Goal: Check status: Check status

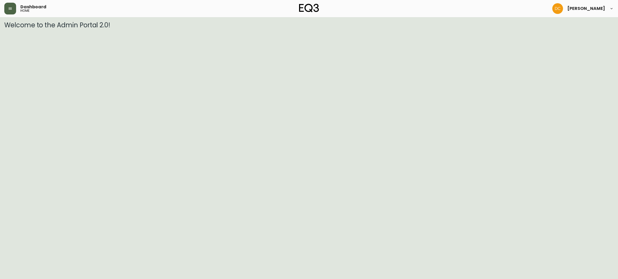
click at [8, 12] on button "button" at bounding box center [10, 9] width 12 height 12
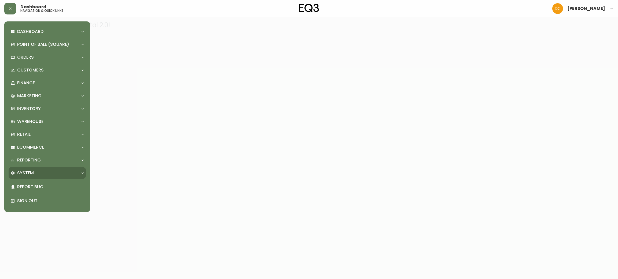
click at [42, 172] on div "System" at bounding box center [45, 173] width 68 height 6
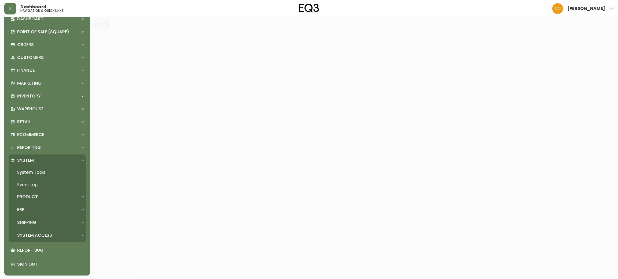
click at [45, 210] on div "ERP" at bounding box center [45, 210] width 68 height 6
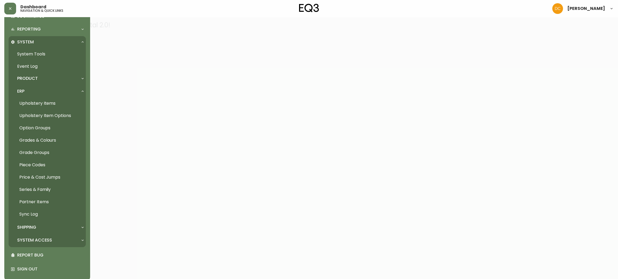
scroll to position [136, 0]
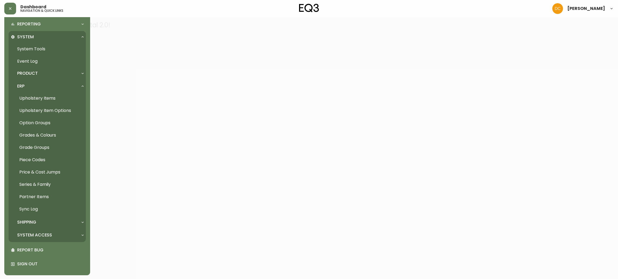
click at [54, 173] on link "Price & Cost Jumps" at bounding box center [47, 172] width 77 height 12
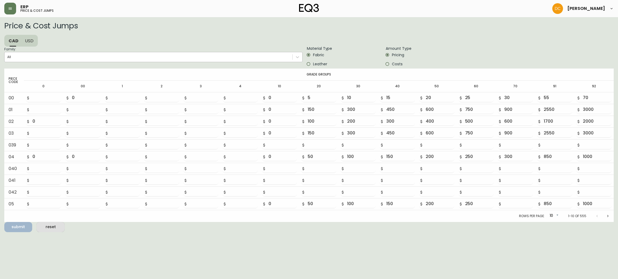
click at [101, 57] on div "All" at bounding box center [149, 57] width 288 height 8
click at [8, 57] on input "Family: All" at bounding box center [7, 57] width 1 height 4
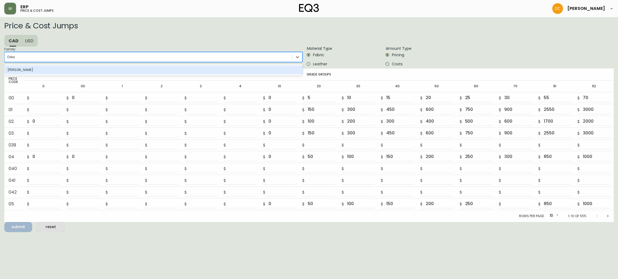
type input "[PERSON_NAME]"
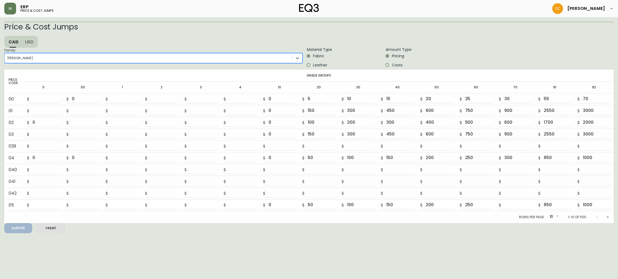
type input "85"
type input "100"
type input "200"
type input "400"
type input "600"
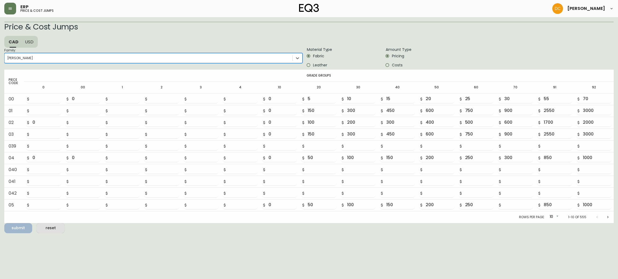
type input "800"
type input "1000"
type input "1200"
type input "3400"
type input "4000"
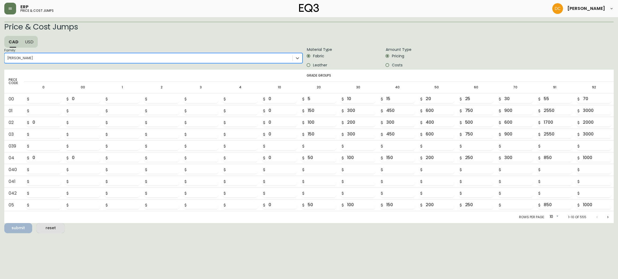
type input "200"
type input "400"
type input "600"
type input "800"
type input "1000"
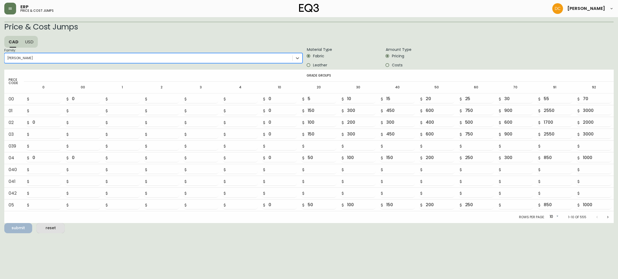
type input "1200"
type input "3400"
type input "4000"
click at [609, 218] on button "Next page" at bounding box center [607, 216] width 11 height 11
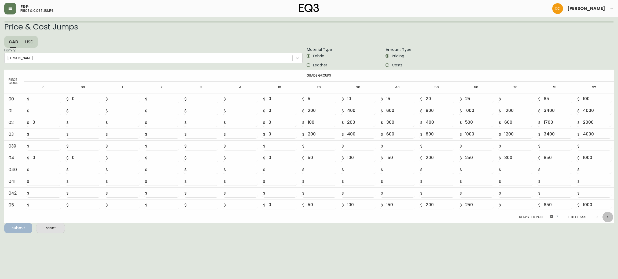
click at [609, 218] on button "Next page" at bounding box center [607, 217] width 11 height 11
type input "0"
type input "150"
type input "300"
type input "450"
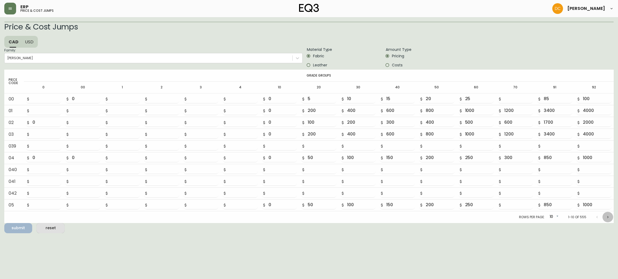
type input "600"
type input "750"
type input "2550"
type input "3000"
type input "0"
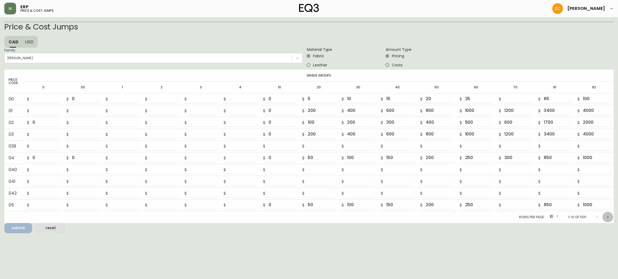
type input "200"
type input "400"
type input "600"
type input "800"
type input "1000"
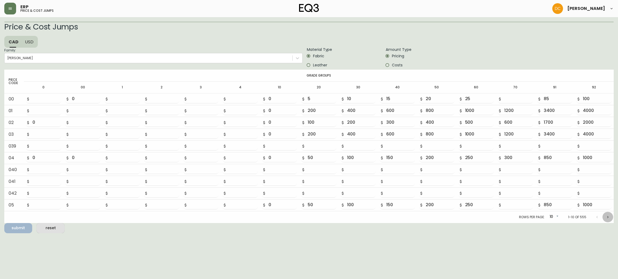
type input "1200"
type input "3400"
type input "4000"
type input "0"
type input "200"
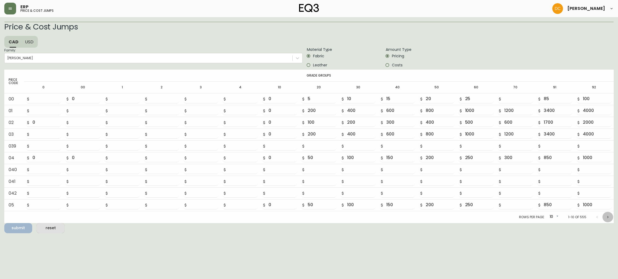
type input "400"
type input "600"
type input "800"
type input "1000"
type input "1200"
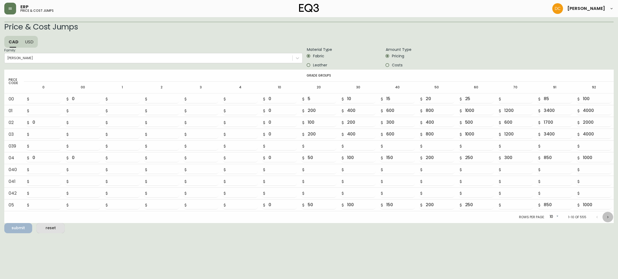
type input "3400"
type input "4000"
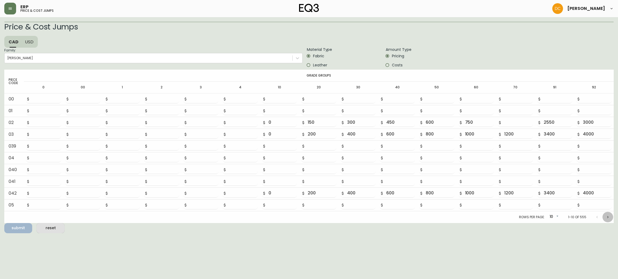
click at [609, 218] on button "Next page" at bounding box center [607, 217] width 11 height 11
type input "0"
type input "100"
type input "200"
type input "300"
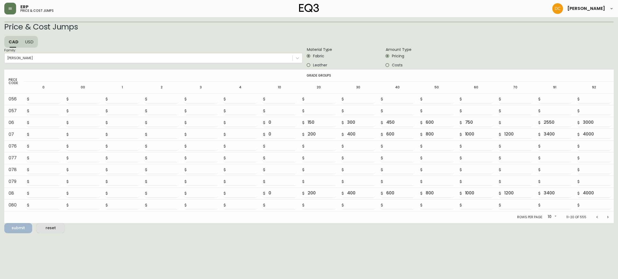
type input "400"
type input "500"
type input "600"
type input "1700"
type input "2000"
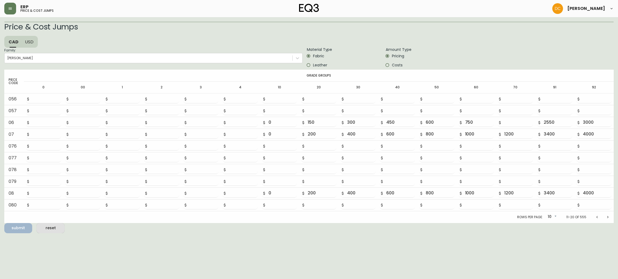
type input "0"
type input "100"
type input "200"
type input "300"
type input "400"
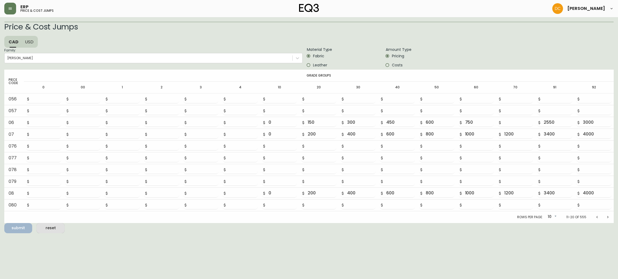
type input "500"
type input "600"
type input "1700"
type input "2000"
type input "0"
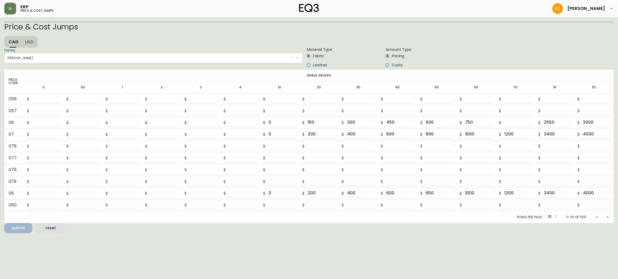
type input "100"
type input "200"
type input "300"
type input "400"
type input "500"
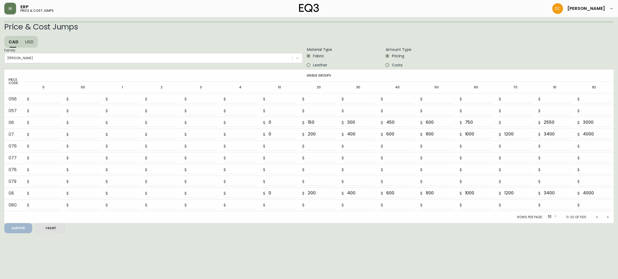
type input "0"
type input "100"
type input "200"
type input "300"
type input "400"
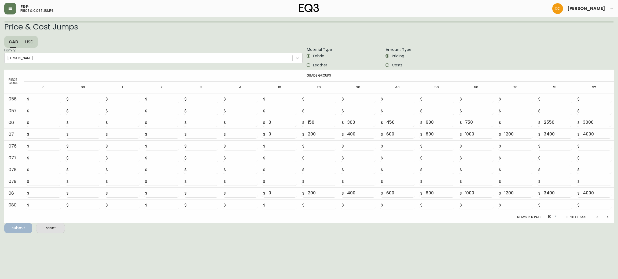
type input "500"
type input "0"
type input "50"
type input "100"
type input "150"
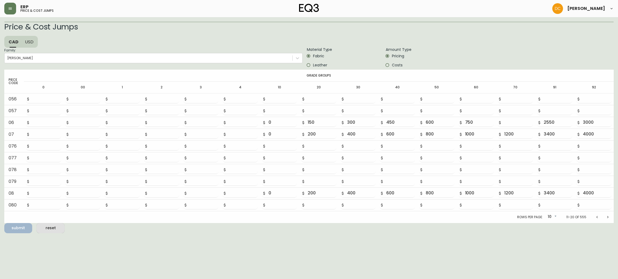
type input "200"
type input "250"
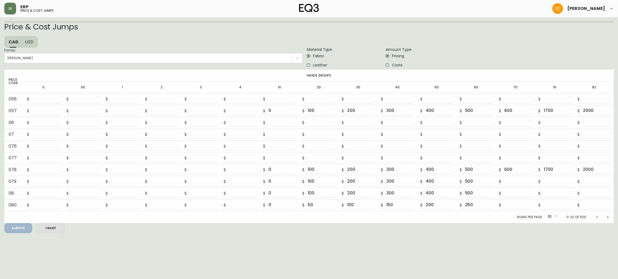
click at [609, 218] on button "Next page" at bounding box center [607, 217] width 11 height 11
type input "0"
type input "200"
type input "400"
type input "600"
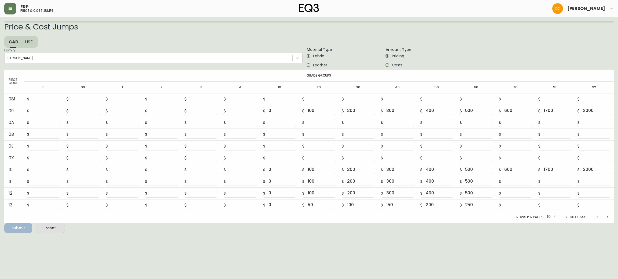
type input "800"
type input "1000"
type input "1200"
type input "3400"
type input "4000"
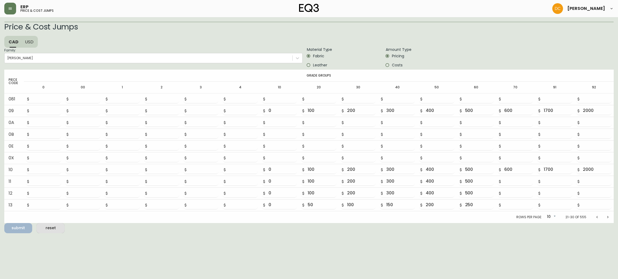
type input "0"
type input "200"
type input "400"
type input "600"
type input "800"
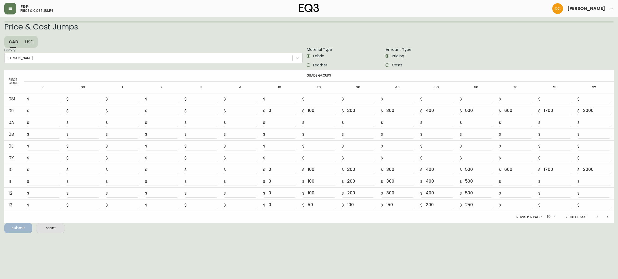
type input "1000"
type input "1200"
type input "3400"
type input "4000"
type input "0"
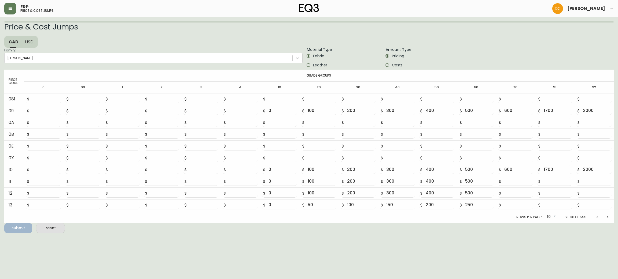
type input "200"
type input "400"
type input "600"
type input "800"
type input "1000"
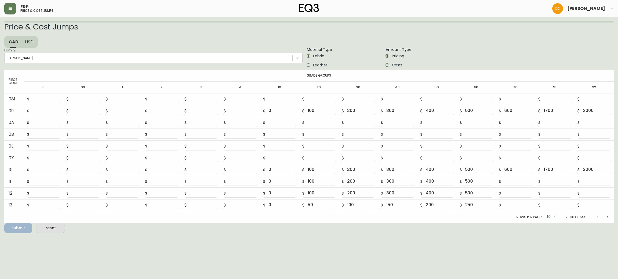
type input "1200"
type input "3400"
type input "4000"
type input "0"
type input "150"
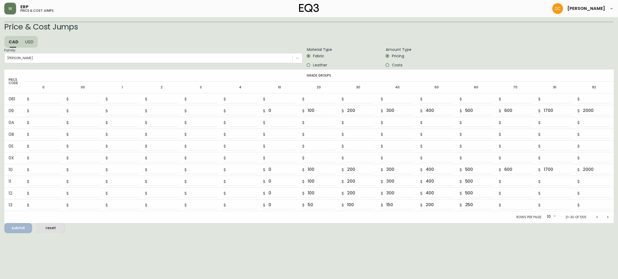
type input "300"
type input "450"
type input "600"
type input "750"
type input "0"
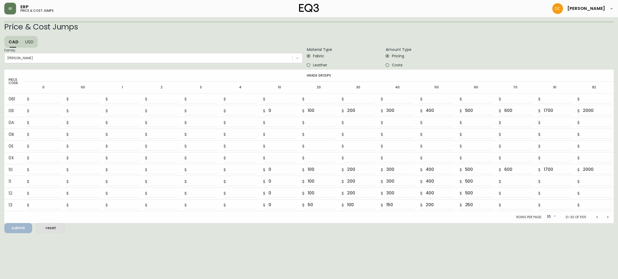
type input "150"
type input "300"
type input "450"
type input "600"
type input "750"
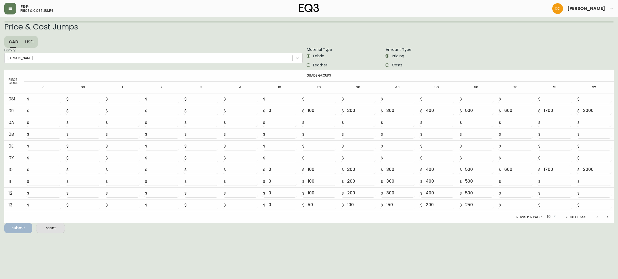
type input "0"
type input "200"
type input "400"
type input "600"
type input "800"
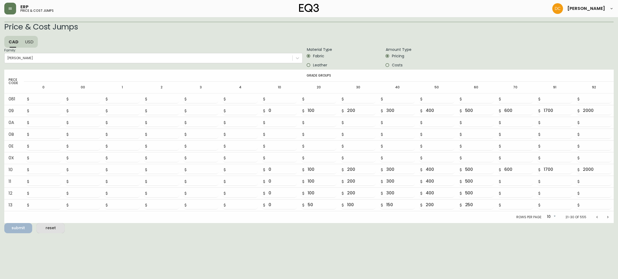
type input "1000"
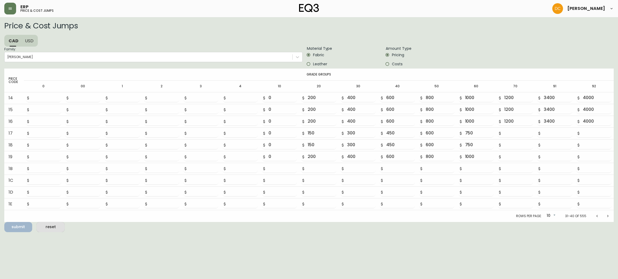
click at [609, 218] on button "Next page" at bounding box center [607, 216] width 11 height 11
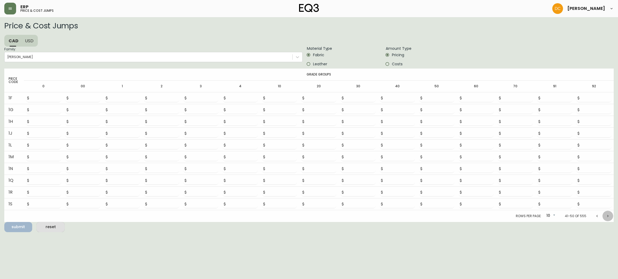
click at [609, 218] on icon "Next page" at bounding box center [607, 216] width 4 height 4
click at [609, 218] on icon "Next page" at bounding box center [607, 217] width 4 height 4
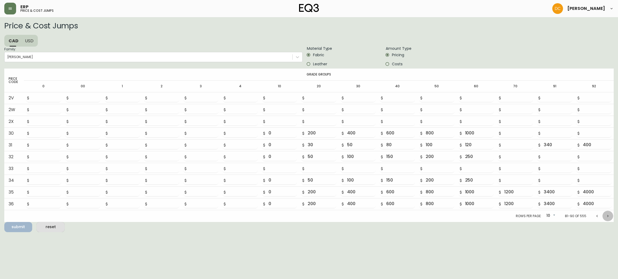
click at [609, 218] on icon "Next page" at bounding box center [607, 216] width 4 height 4
click at [609, 218] on icon "Next page" at bounding box center [607, 217] width 4 height 4
click at [609, 218] on icon "Next page" at bounding box center [607, 216] width 4 height 4
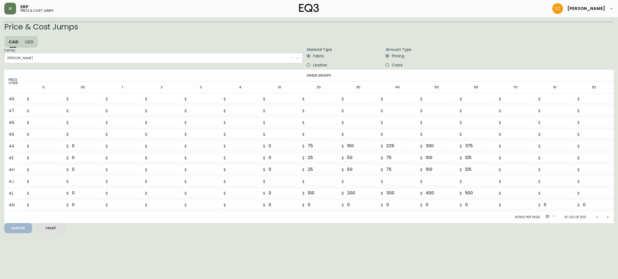
click at [609, 218] on icon "Next page" at bounding box center [607, 217] width 4 height 4
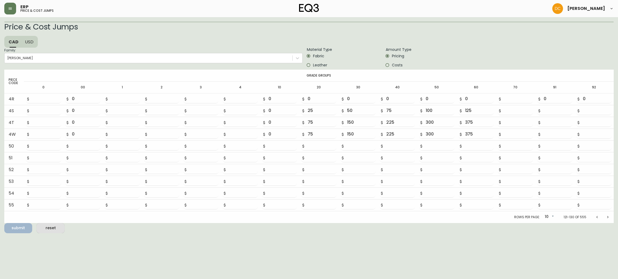
click at [609, 218] on icon "Next page" at bounding box center [607, 217] width 4 height 4
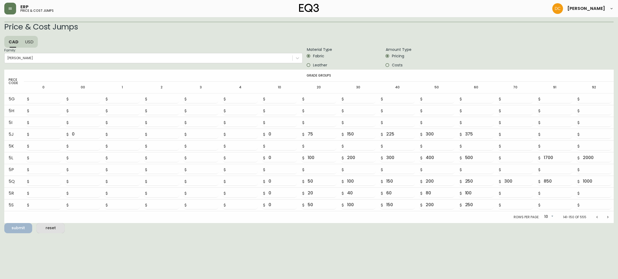
click at [609, 218] on icon "Next page" at bounding box center [607, 217] width 4 height 4
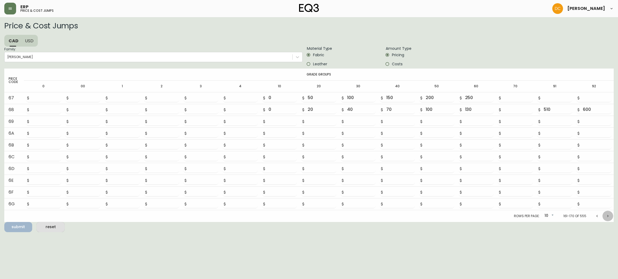
click at [609, 218] on icon "Next page" at bounding box center [607, 216] width 4 height 4
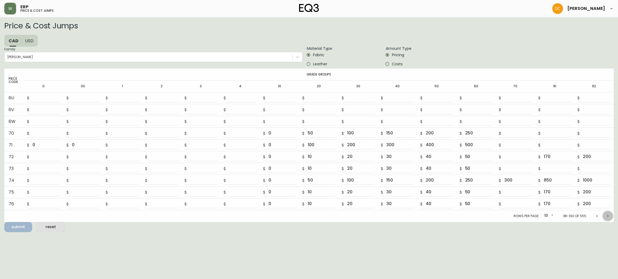
click at [609, 218] on icon "Next page" at bounding box center [607, 216] width 4 height 4
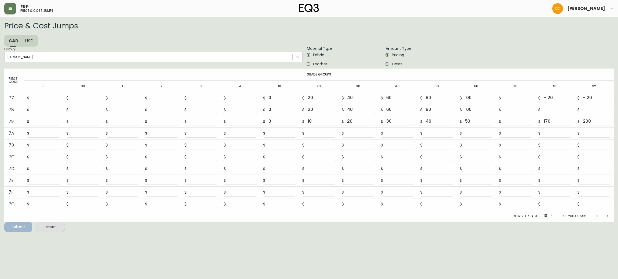
click at [609, 217] on icon "Next page" at bounding box center [607, 216] width 4 height 4
click at [609, 217] on icon "Next page" at bounding box center [607, 217] width 4 height 4
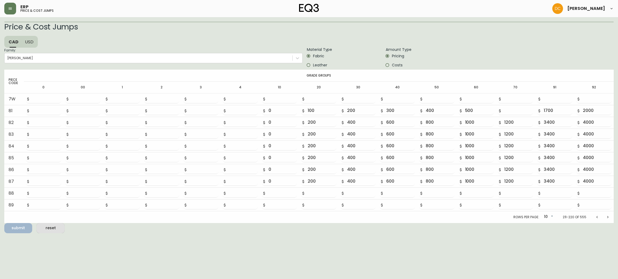
click at [609, 217] on icon "Next page" at bounding box center [607, 217] width 4 height 4
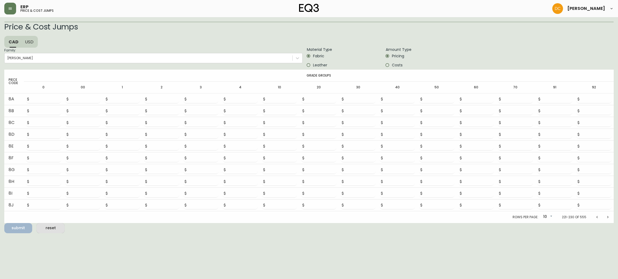
click at [609, 217] on icon "Next page" at bounding box center [607, 217] width 4 height 4
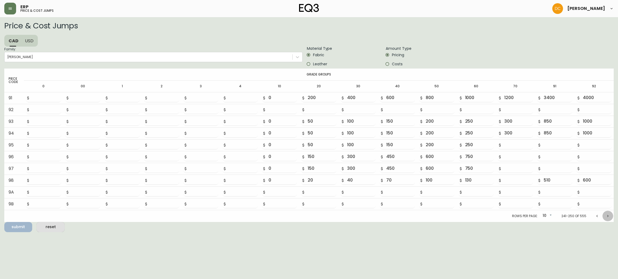
click at [609, 217] on icon "Next page" at bounding box center [607, 216] width 4 height 4
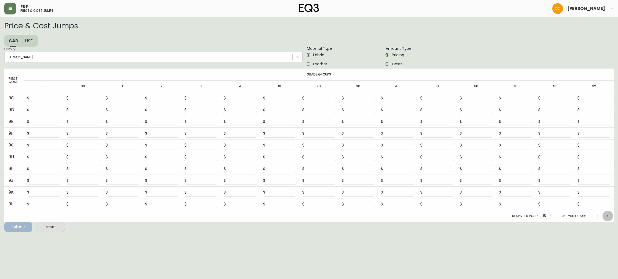
click at [609, 217] on icon "Next page" at bounding box center [607, 216] width 4 height 4
click at [608, 217] on icon "Next page" at bounding box center [607, 216] width 4 height 4
click at [608, 217] on icon "Next page" at bounding box center [607, 217] width 4 height 4
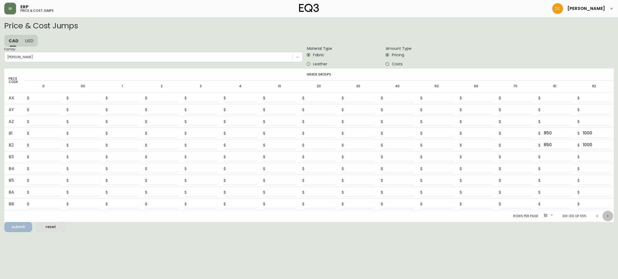
click at [608, 217] on icon "Next page" at bounding box center [607, 216] width 4 height 4
click at [608, 216] on icon "Next page" at bounding box center [607, 216] width 4 height 4
click at [608, 216] on icon "Next page" at bounding box center [607, 217] width 4 height 4
click at [608, 216] on icon "Next page" at bounding box center [607, 216] width 4 height 4
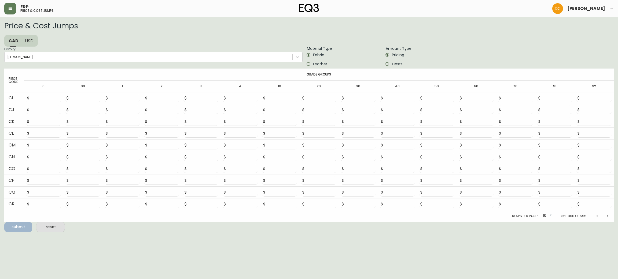
click at [608, 216] on icon "Next page" at bounding box center [607, 216] width 4 height 4
click at [608, 216] on icon "Next page" at bounding box center [607, 217] width 4 height 4
click at [608, 216] on icon "Next page" at bounding box center [607, 216] width 1 height 2
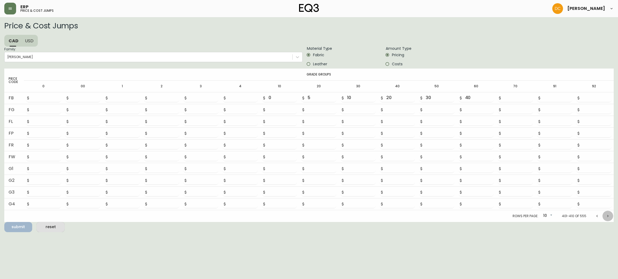
click at [608, 216] on icon "Next page" at bounding box center [607, 216] width 1 height 2
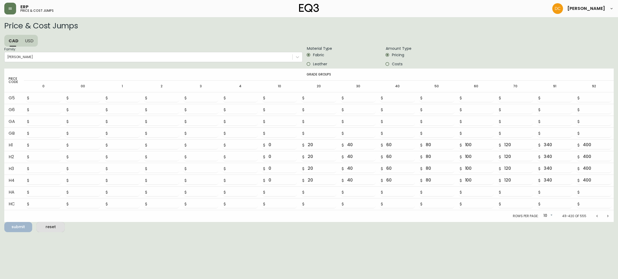
click at [608, 216] on icon "Next page" at bounding box center [607, 216] width 1 height 2
click at [608, 215] on icon "Next page" at bounding box center [607, 216] width 4 height 4
click at [607, 215] on icon "Next page" at bounding box center [607, 216] width 4 height 4
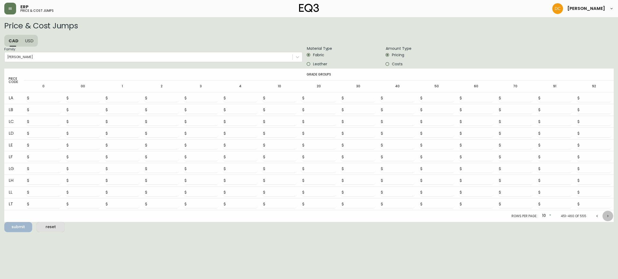
click at [607, 215] on icon "Next page" at bounding box center [607, 216] width 1 height 2
click at [607, 215] on icon "Next page" at bounding box center [607, 216] width 4 height 4
click at [607, 215] on icon "Next page" at bounding box center [607, 216] width 1 height 2
click at [607, 215] on icon "Next page" at bounding box center [607, 216] width 4 height 4
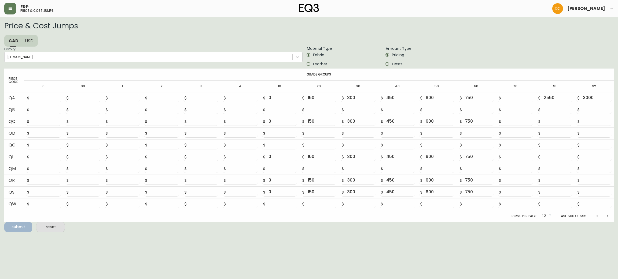
click at [607, 215] on icon "Next page" at bounding box center [607, 216] width 4 height 4
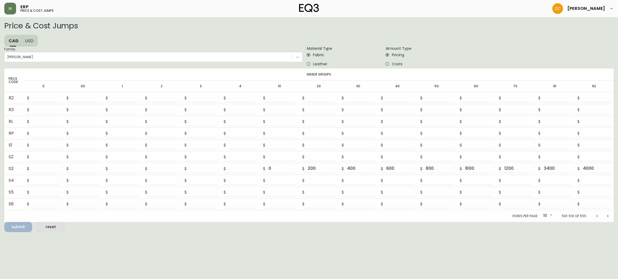
click at [607, 215] on icon "Next page" at bounding box center [607, 216] width 4 height 4
click at [594, 217] on icon "Previous page" at bounding box center [596, 216] width 4 height 4
click at [391, 65] on input "Costs" at bounding box center [386, 63] width 9 height 9
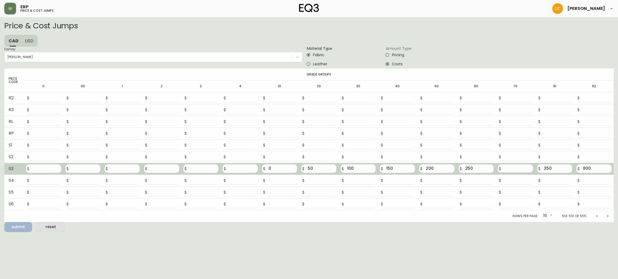
click at [509, 166] on input "number" at bounding box center [518, 169] width 29 height 9
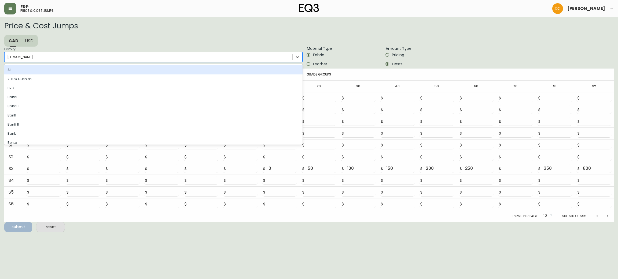
click at [165, 57] on div "[PERSON_NAME]" at bounding box center [149, 57] width 288 height 8
click at [8, 57] on input "Family: option [PERSON_NAME], selected. option All focused, 1 of 81. 81 results…" at bounding box center [7, 57] width 1 height 4
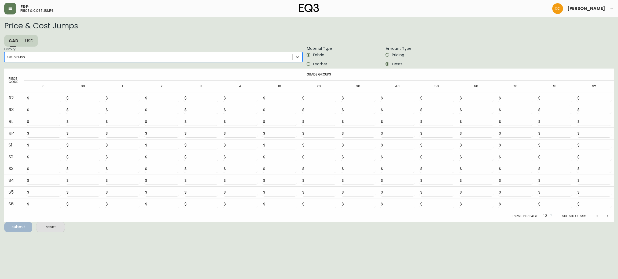
click at [590, 216] on div "Rows per page: [PHONE_NUMBER] of 555" at bounding box center [308, 216] width 609 height 12
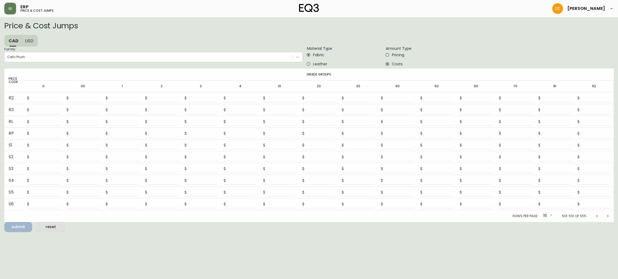
click at [594, 216] on icon "Previous page" at bounding box center [596, 216] width 4 height 4
click at [594, 216] on icon "Previous page" at bounding box center [596, 217] width 4 height 4
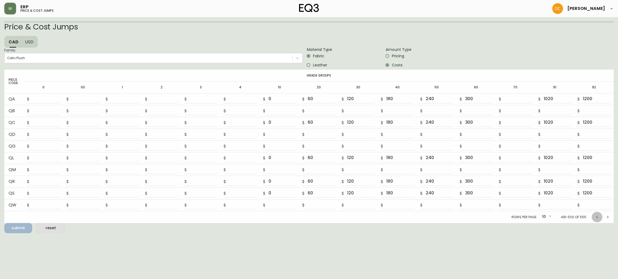
click at [594, 216] on icon "Previous page" at bounding box center [596, 217] width 4 height 4
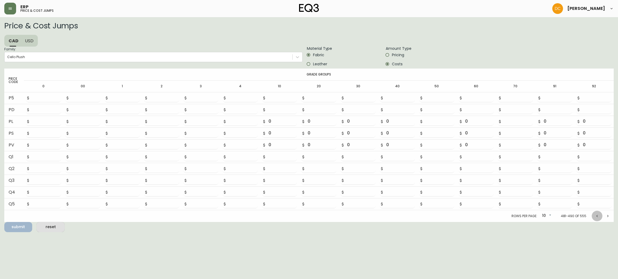
click at [594, 216] on icon "Previous page" at bounding box center [596, 216] width 4 height 4
click at [594, 216] on icon "Previous page" at bounding box center [596, 217] width 4 height 4
click at [595, 216] on icon "Previous page" at bounding box center [596, 217] width 4 height 4
click at [595, 216] on icon "Previous page" at bounding box center [596, 216] width 4 height 4
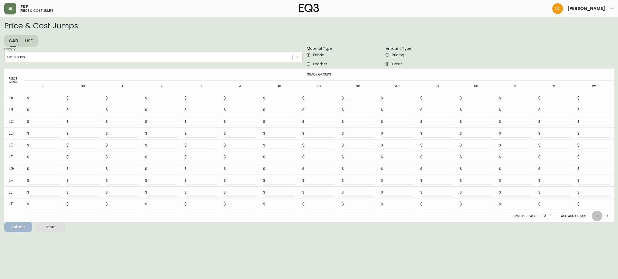
click at [595, 216] on icon "Previous page" at bounding box center [596, 216] width 4 height 4
click at [596, 216] on icon "Previous page" at bounding box center [596, 216] width 4 height 4
click at [596, 216] on icon "Previous page" at bounding box center [596, 217] width 4 height 4
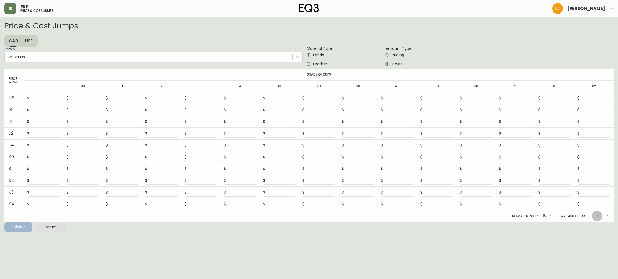
click at [596, 216] on icon "Previous page" at bounding box center [596, 216] width 4 height 4
click at [596, 216] on icon "Previous page" at bounding box center [596, 217] width 4 height 4
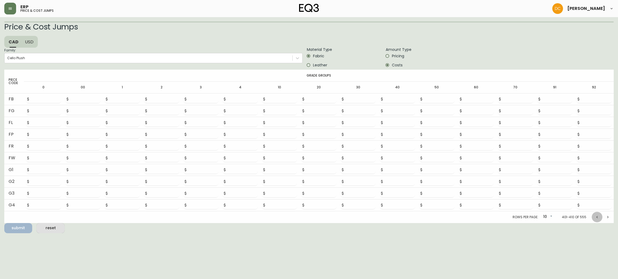
click at [596, 216] on icon "Previous page" at bounding box center [596, 217] width 4 height 4
click at [596, 216] on icon "Previous page" at bounding box center [596, 216] width 4 height 4
click at [596, 216] on icon "Previous page" at bounding box center [596, 217] width 4 height 4
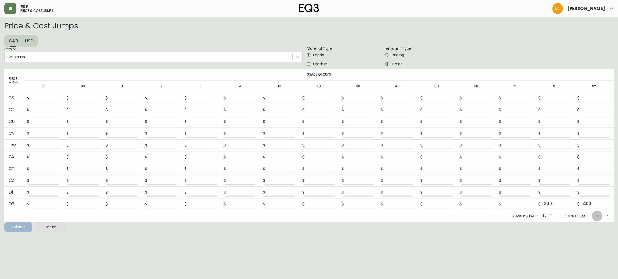
click at [596, 216] on icon "Previous page" at bounding box center [596, 216] width 4 height 4
click at [596, 216] on icon "Previous page" at bounding box center [596, 217] width 4 height 4
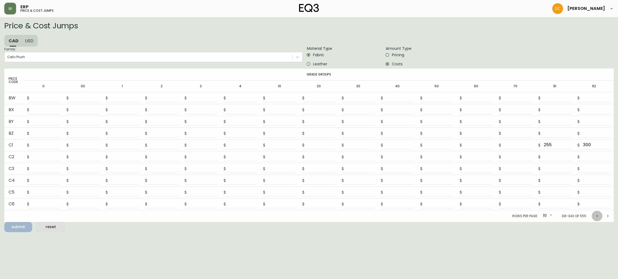
click at [596, 216] on icon "Previous page" at bounding box center [596, 216] width 4 height 4
click at [596, 216] on icon "Previous page" at bounding box center [596, 217] width 4 height 4
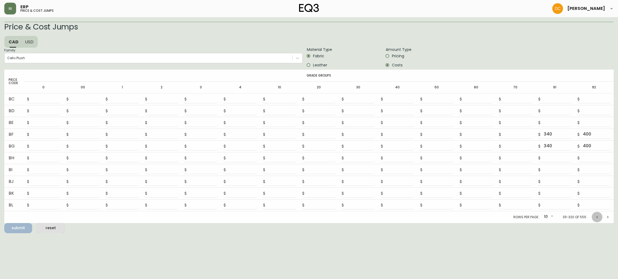
click at [596, 215] on icon "Previous page" at bounding box center [596, 217] width 4 height 4
click at [596, 215] on icon "Previous page" at bounding box center [596, 216] width 4 height 4
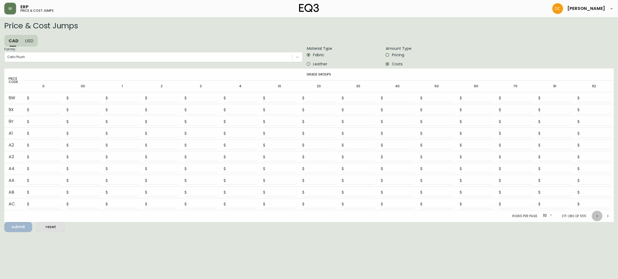
click at [596, 215] on icon "Previous page" at bounding box center [596, 216] width 4 height 4
click at [596, 215] on icon "Previous page" at bounding box center [596, 217] width 4 height 4
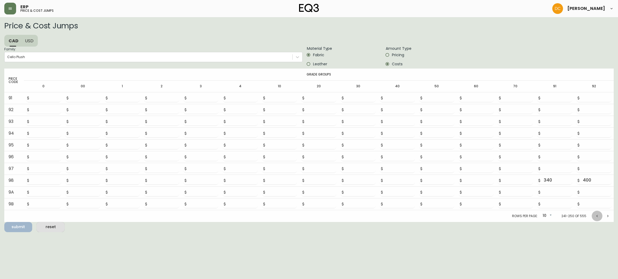
click at [596, 215] on icon "Previous page" at bounding box center [596, 216] width 4 height 4
click at [596, 215] on icon "Previous page" at bounding box center [596, 217] width 4 height 4
click at [596, 215] on icon "Previous page" at bounding box center [596, 216] width 4 height 4
click at [596, 215] on icon "Previous page" at bounding box center [596, 217] width 4 height 4
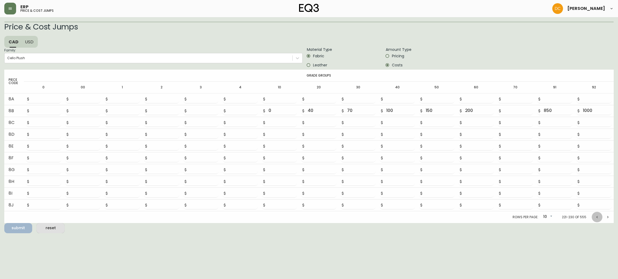
click at [596, 215] on icon "Previous page" at bounding box center [596, 217] width 4 height 4
click at [596, 215] on icon "Previous page" at bounding box center [596, 216] width 4 height 4
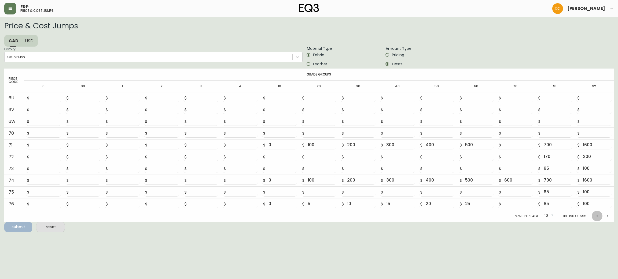
click at [596, 215] on icon "Previous page" at bounding box center [596, 216] width 4 height 4
click at [543, 216] on body "ERP price & cost jumps [PERSON_NAME] Price & Cost Jumps CAD USD Family: Cello P…" at bounding box center [309, 116] width 618 height 232
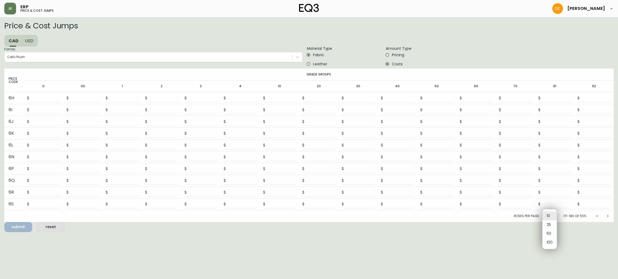
click at [547, 232] on li "50" at bounding box center [549, 233] width 14 height 9
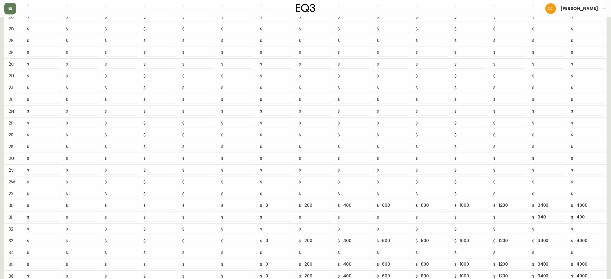
scroll to position [424, 0]
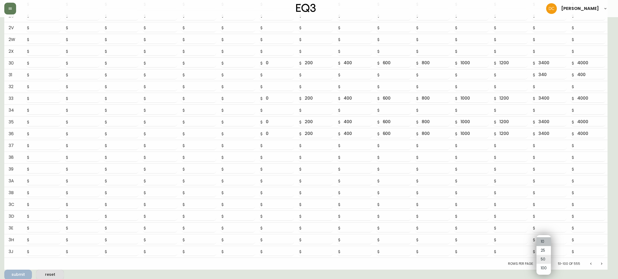
click at [540, 243] on li "10" at bounding box center [543, 241] width 14 height 9
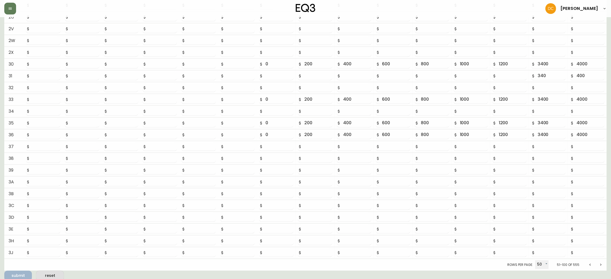
type input "0"
type input "150"
type input "300"
type input "450"
type input "600"
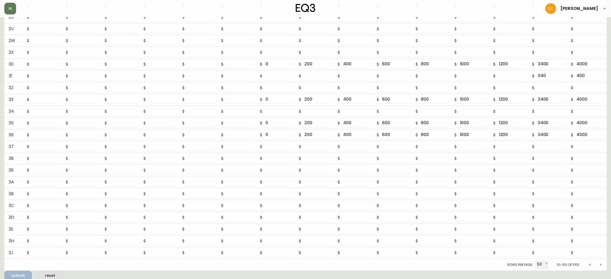
type input "750"
type input "900"
type input "2550"
type input "3000"
type input "0"
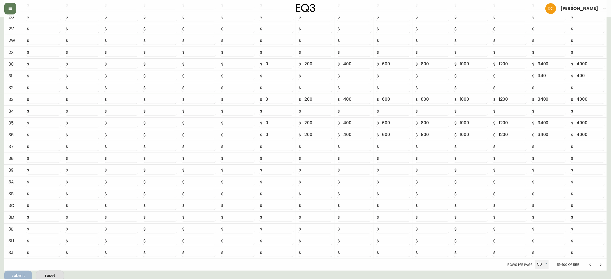
type input "200"
type input "400"
type input "600"
type input "800"
type input "1000"
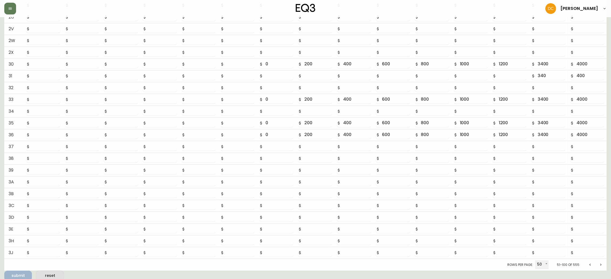
type input "1200"
type input "3400"
type input "4000"
type input "0"
type input "200"
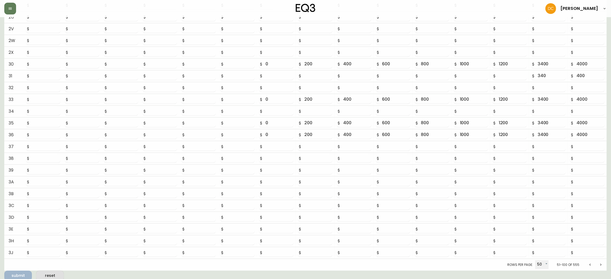
type input "400"
type input "600"
type input "800"
type input "1000"
type input "1200"
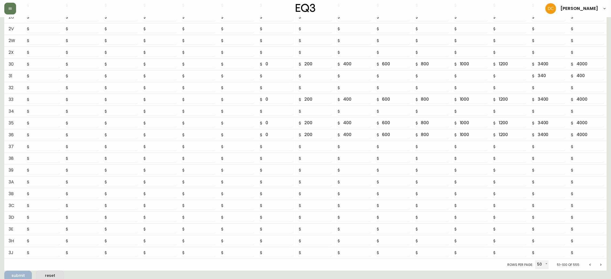
type input "3400"
type input "4000"
type input "10"
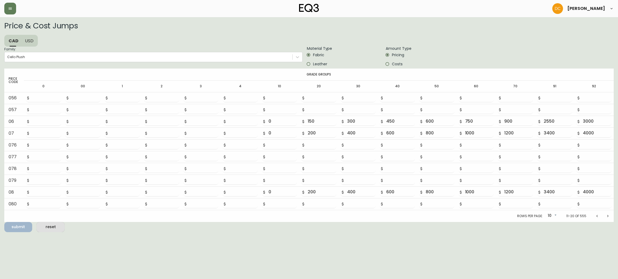
click at [388, 66] on input "Costs" at bounding box center [386, 63] width 9 height 9
radio input "true"
type input "50"
type input "100"
type input "150"
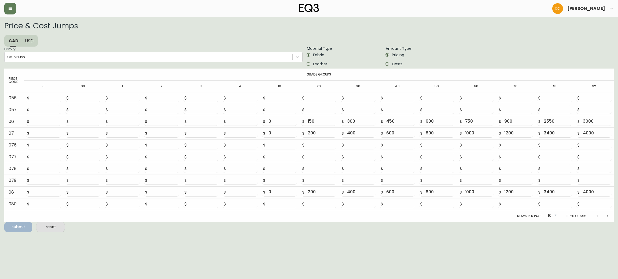
type input "200"
type input "250"
type input "850"
type input "1000"
type input "100"
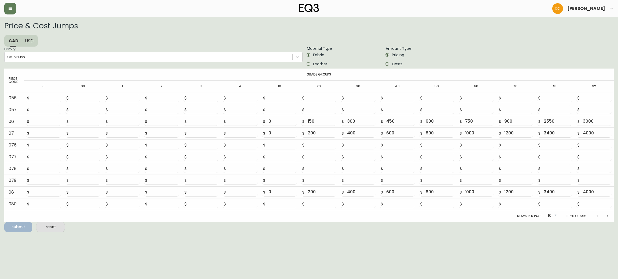
type input "200"
type input "300"
type input "400"
type input "500"
type input "1700"
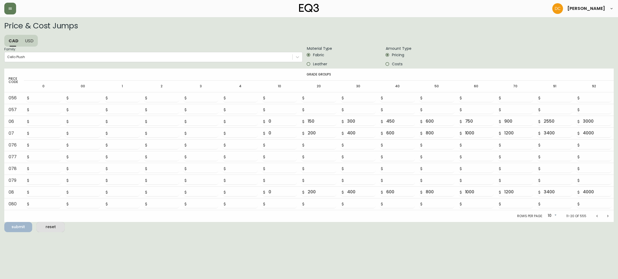
type input "2000"
type input "100"
type input "200"
type input "300"
type input "400"
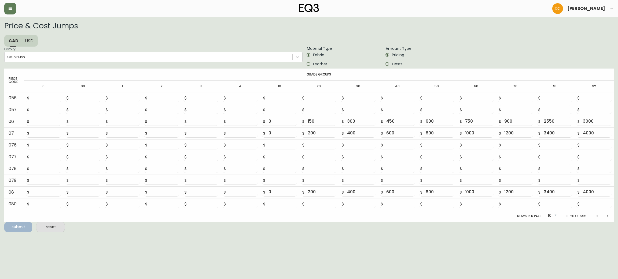
type input "500"
type input "1700"
type input "2000"
click at [596, 217] on icon "Previous page" at bounding box center [596, 216] width 4 height 4
type input "0"
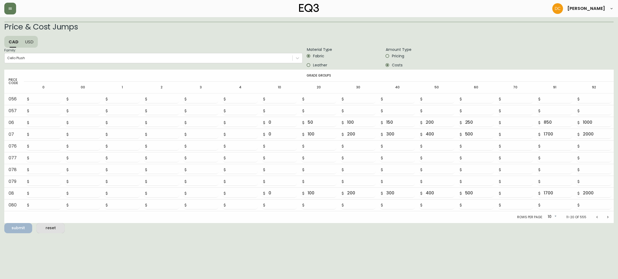
type input "100"
type input "200"
type input "300"
type input "400"
type input "500"
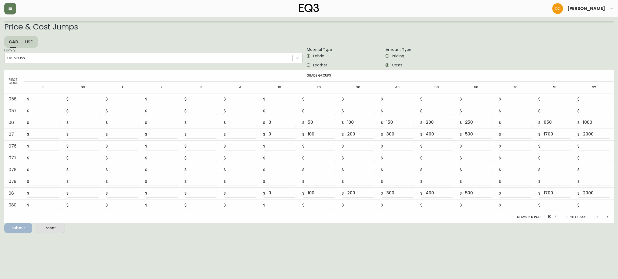
type input "1700"
type input "2000"
type input "0"
type input "25"
type input "50"
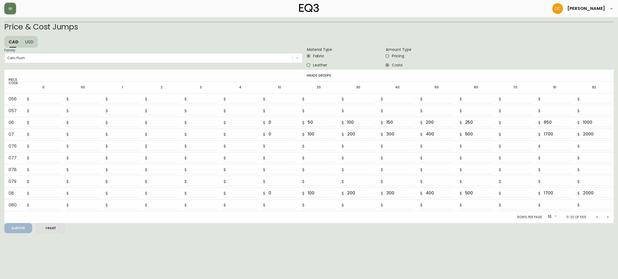
type input "75"
type input "100"
type input "125"
type input "425"
type input "500"
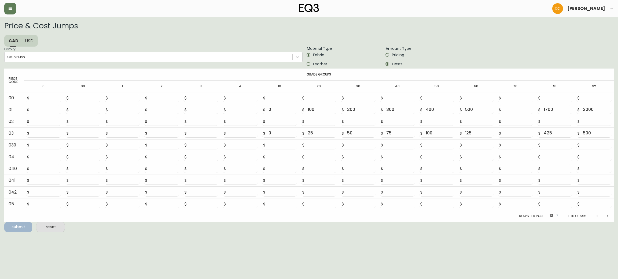
click at [605, 218] on button "Next page" at bounding box center [607, 216] width 11 height 11
type input "0"
type input "50"
type input "100"
type input "150"
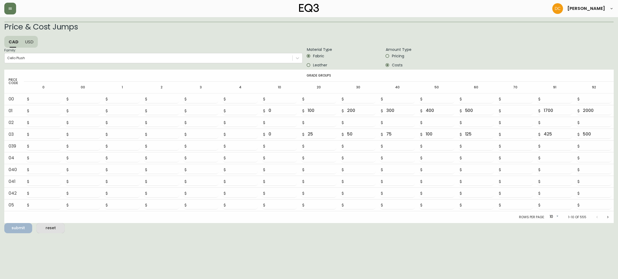
type input "200"
type input "250"
type input "850"
type input "1000"
type input "0"
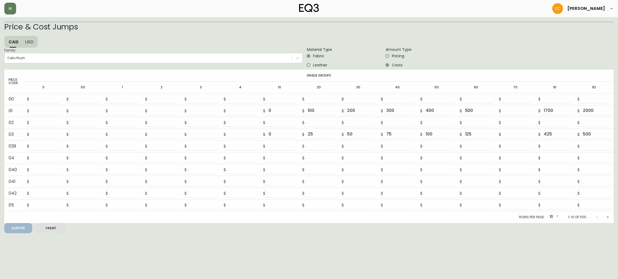
type input "100"
type input "200"
type input "300"
type input "400"
type input "500"
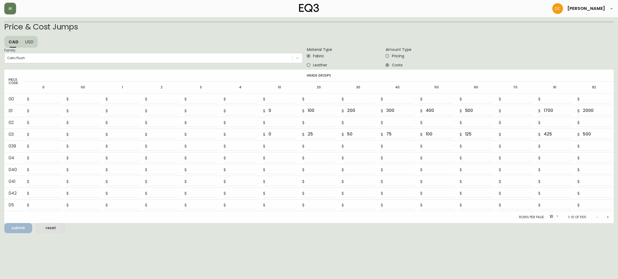
type input "1700"
type input "2000"
type input "0"
type input "100"
type input "200"
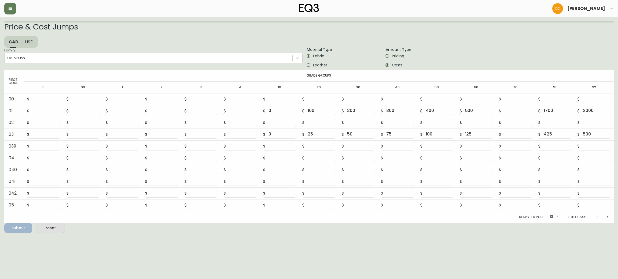
type input "300"
type input "400"
type input "500"
type input "1700"
type input "2000"
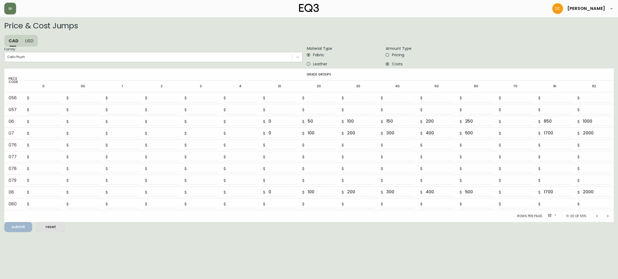
click at [244, 56] on div "Cello Plush" at bounding box center [149, 57] width 288 height 8
click at [8, 56] on input "Family: Cello Plush" at bounding box center [7, 57] width 1 height 4
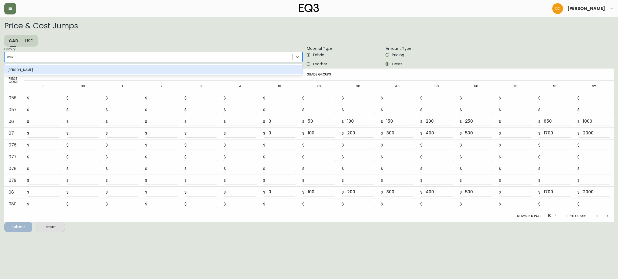
type input "oskar"
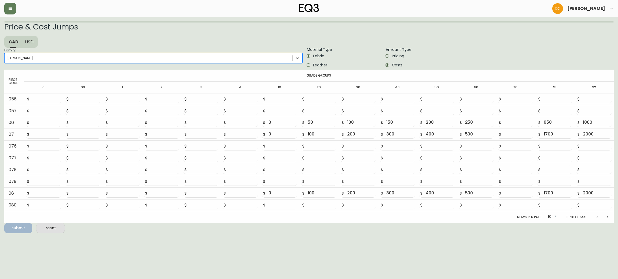
type input "0"
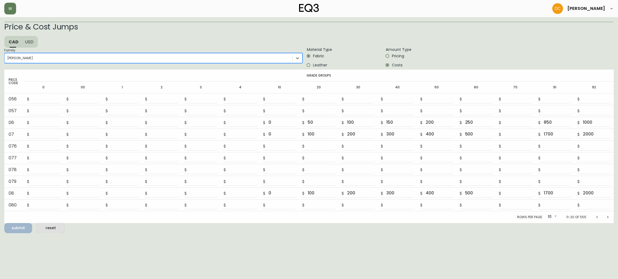
type input "0"
type input "600"
type input "0"
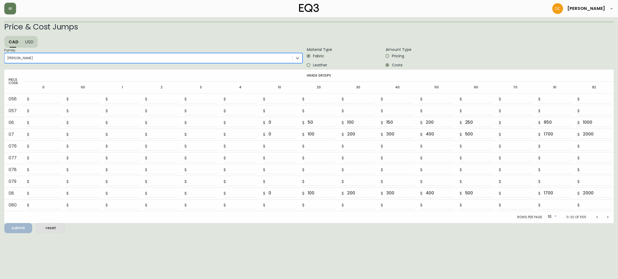
type input "4"
type input "6"
type input "0"
type input "3"
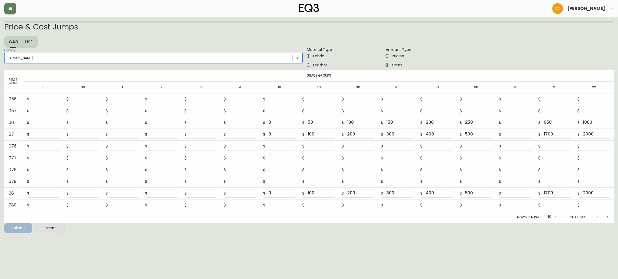
type input "3"
type input "5"
type input "7"
type input "600"
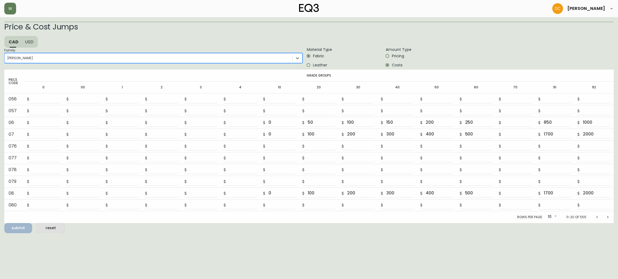
type input "0"
type input "3"
type input "5"
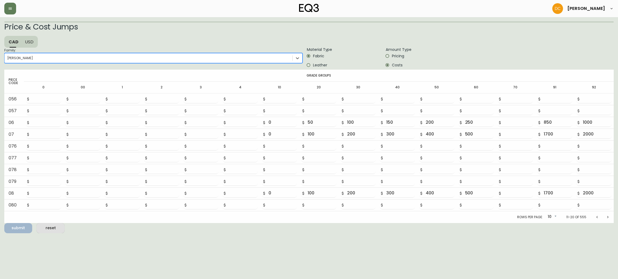
type input "7"
click at [315, 63] on span "Leather" at bounding box center [320, 64] width 14 height 6
click at [313, 63] on input "Leather" at bounding box center [308, 63] width 9 height 9
radio input "true"
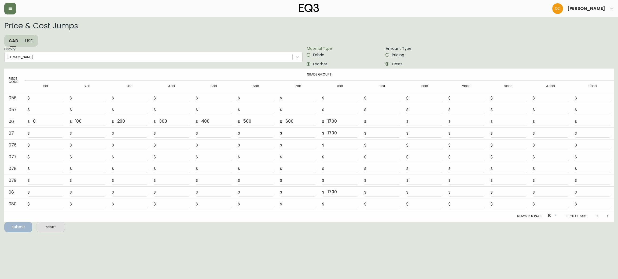
click at [597, 219] on button "Previous page" at bounding box center [596, 216] width 11 height 11
type input "1700"
type input "0"
type input "100"
type input "200"
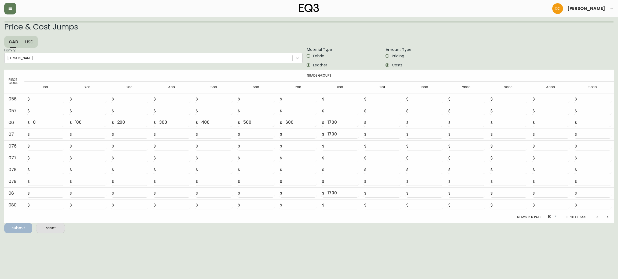
type input "300"
type input "400"
type input "500"
type input "600"
type input "1700"
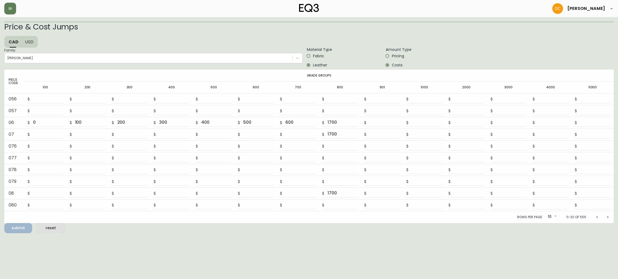
type input "1700"
type input "850"
click at [13, 9] on button "button" at bounding box center [10, 9] width 12 height 12
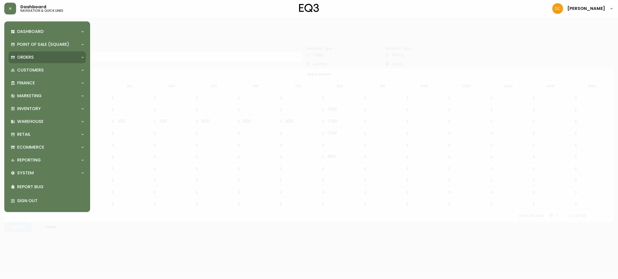
click at [56, 62] on div "Orders" at bounding box center [47, 57] width 77 height 12
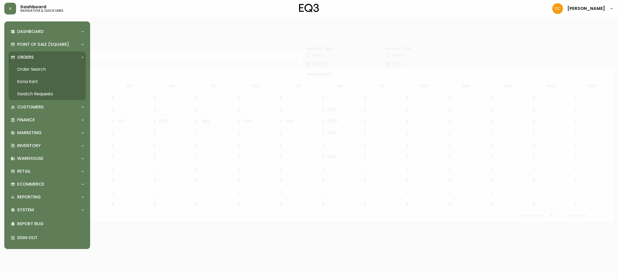
click at [54, 70] on link "Order Search" at bounding box center [47, 69] width 77 height 12
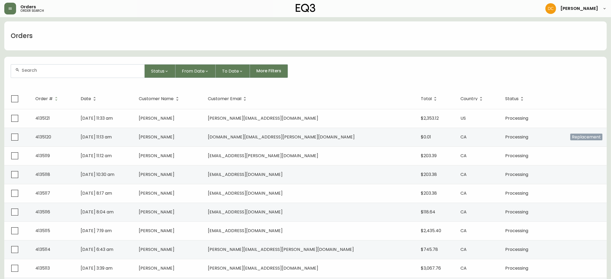
click at [76, 66] on div at bounding box center [77, 71] width 133 height 13
click at [124, 70] on input "text" at bounding box center [81, 70] width 118 height 5
paste input "26545"
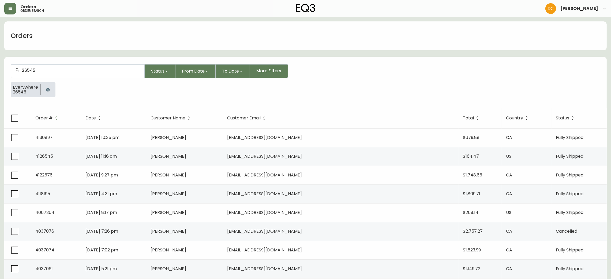
type input "26545"
click at [72, 155] on td "4126545" at bounding box center [56, 156] width 50 height 19
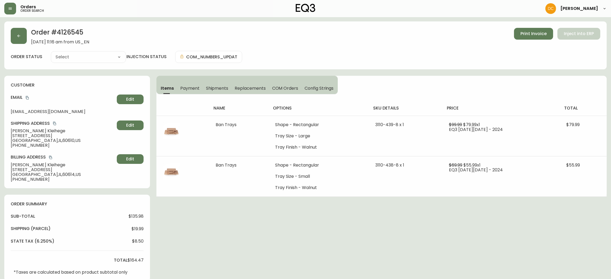
type input "Fully Shipped"
select select "FULLY_SHIPPED"
click at [102, 55] on select "Cancelled Fully Shipped" at bounding box center [88, 57] width 75 height 8
click at [161, 26] on div "Order # 4126545 November 12, 2024 at 11:16 am from US_EN Print Invoice Inject i…" at bounding box center [305, 45] width 603 height 48
click at [21, 38] on button "button" at bounding box center [19, 36] width 16 height 16
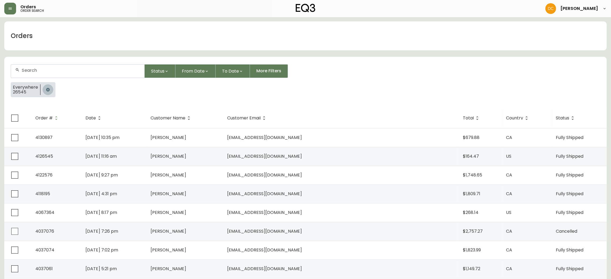
click at [49, 91] on icon "button" at bounding box center [48, 90] width 4 height 4
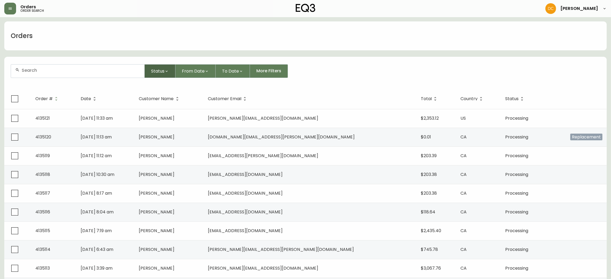
click at [165, 70] on icon "button" at bounding box center [167, 71] width 4 height 4
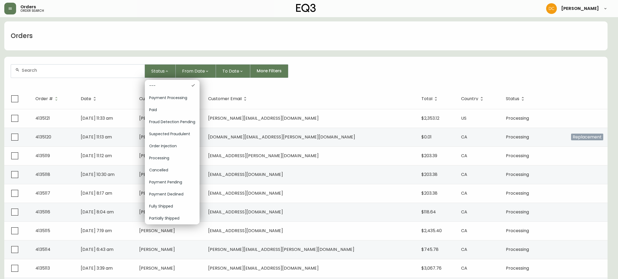
click at [250, 90] on div at bounding box center [309, 139] width 618 height 279
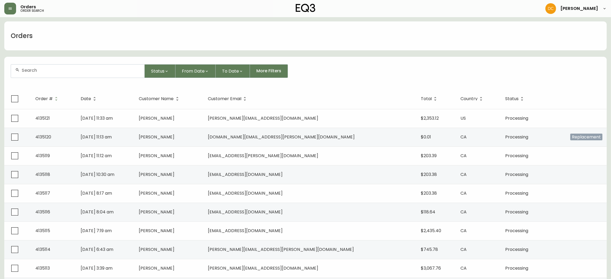
click at [116, 75] on div at bounding box center [77, 71] width 133 height 13
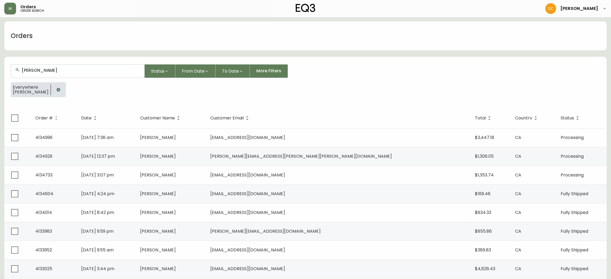
click at [120, 75] on div "Emma" at bounding box center [77, 71] width 133 height 13
type input "Emma"
type input "B"
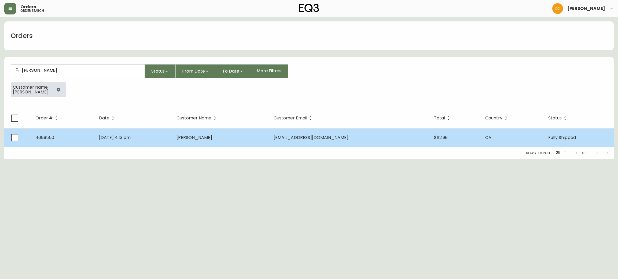
type input "emma brennan"
click at [212, 139] on span "Emma Brennan" at bounding box center [194, 138] width 36 height 6
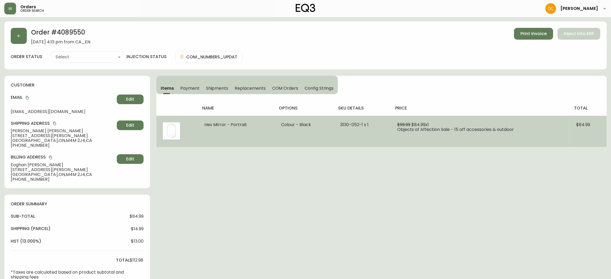
type input "Fully Shipped"
select select "FULLY_SHIPPED"
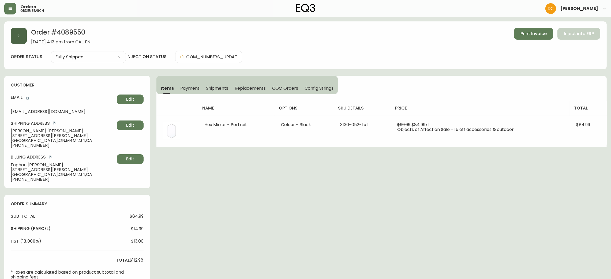
click at [21, 40] on button "button" at bounding box center [19, 36] width 16 height 16
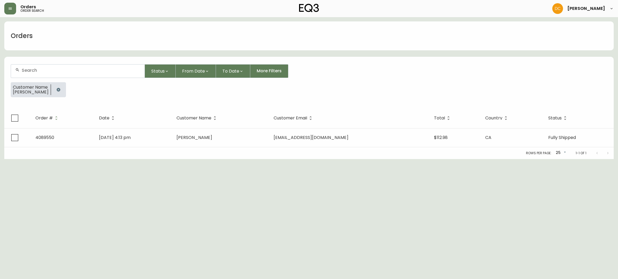
click at [60, 91] on button "button" at bounding box center [58, 89] width 11 height 11
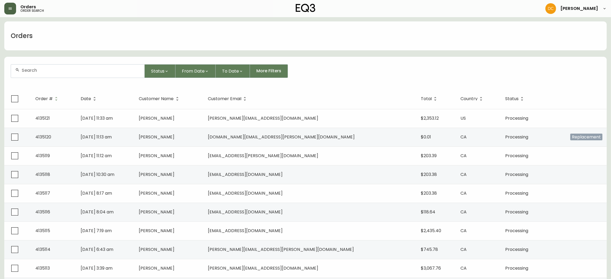
click at [7, 10] on button "button" at bounding box center [10, 9] width 12 height 12
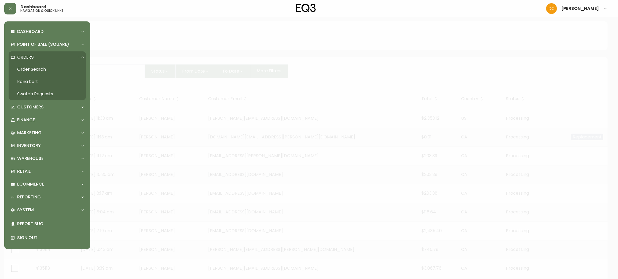
click at [42, 92] on link "Swatch Requests" at bounding box center [47, 94] width 77 height 12
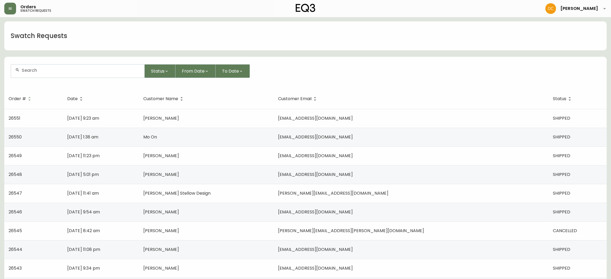
click at [99, 69] on input "text" at bounding box center [81, 70] width 118 height 5
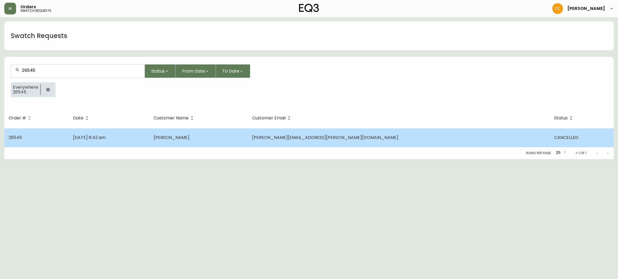
type input "26545"
click at [149, 141] on td "Sep 04 2025, 8:42 am" at bounding box center [109, 137] width 81 height 19
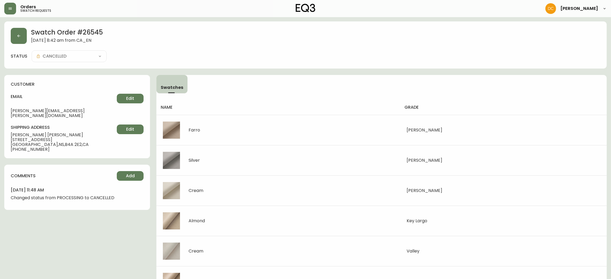
click at [45, 106] on div "email emma.brennan@ironmaple.ca Edit" at bounding box center [77, 106] width 133 height 24
click at [45, 111] on span "emma.brennan@ironmaple.ca" at bounding box center [64, 114] width 106 height 10
click at [46, 111] on span "emma.brennan@ironmaple.ca" at bounding box center [64, 114] width 106 height 10
drag, startPoint x: 83, startPoint y: 111, endPoint x: 81, endPoint y: 111, distance: 2.7
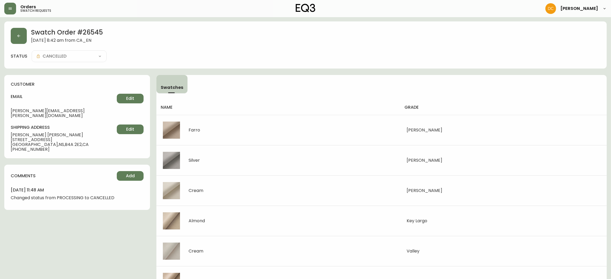
click at [83, 111] on span "emma.brennan@ironmaple.ca" at bounding box center [64, 114] width 106 height 10
drag, startPoint x: 81, startPoint y: 111, endPoint x: 9, endPoint y: 112, distance: 71.6
click at [9, 112] on div "customer email emma.brennan@ironmaple.ca Edit shipping address Emma Brennan 681…" at bounding box center [77, 116] width 146 height 83
copy span "emma.brennan@ironmaple.ca"
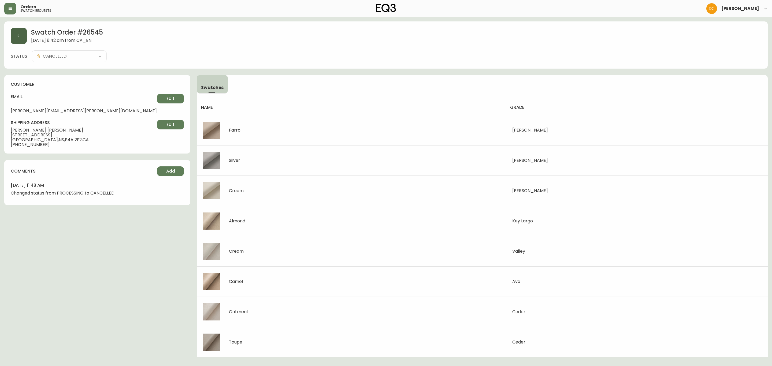
click at [18, 33] on button "button" at bounding box center [19, 36] width 16 height 16
